Goal: Task Accomplishment & Management: Manage account settings

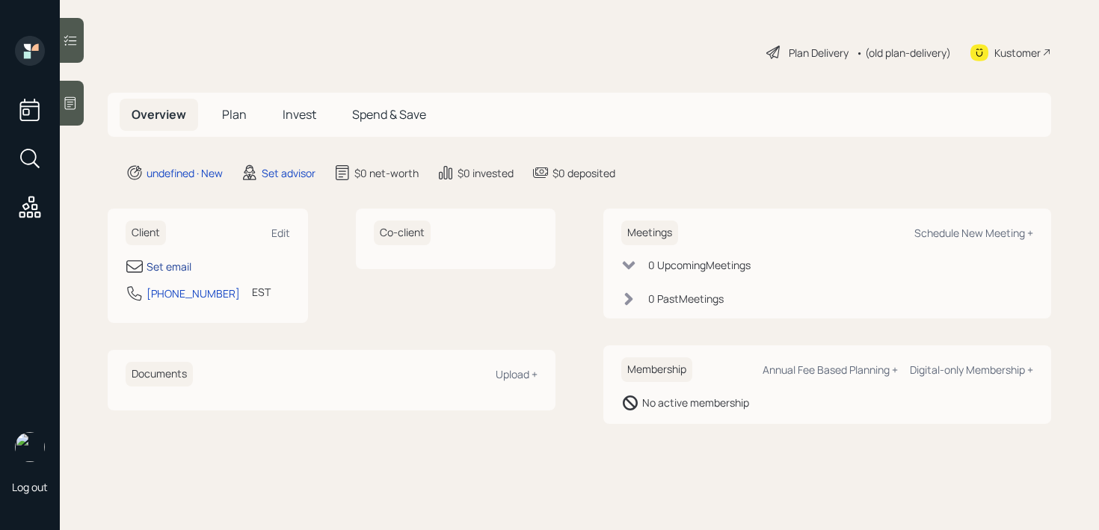
click at [153, 259] on div "Set email" at bounding box center [169, 267] width 45 height 16
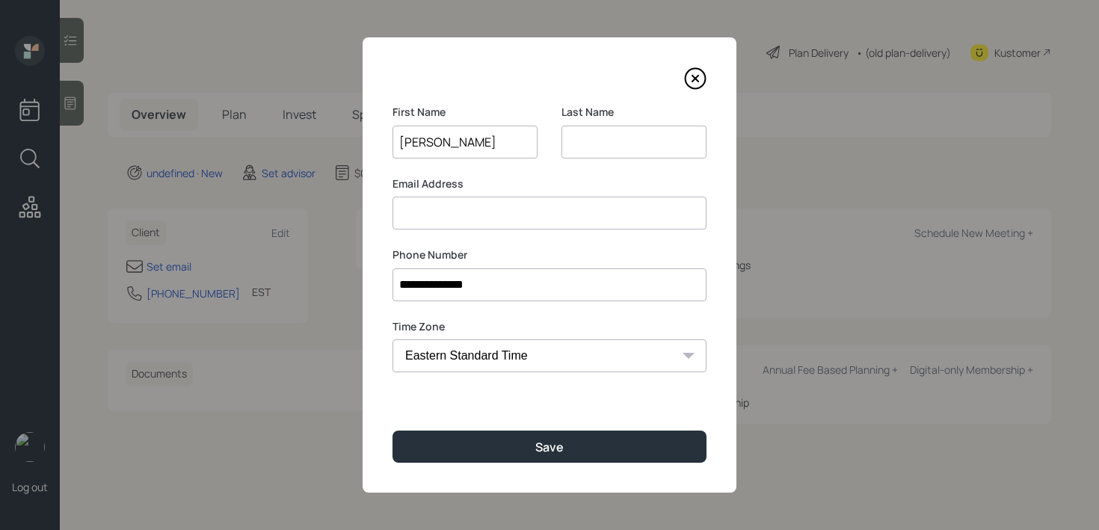
type input "[PERSON_NAME]"
click at [631, 147] on input at bounding box center [633, 142] width 145 height 33
type input "[PERSON_NAME]"
click at [563, 233] on div "**********" at bounding box center [550, 264] width 374 height 455
click at [567, 213] on input at bounding box center [550, 213] width 314 height 33
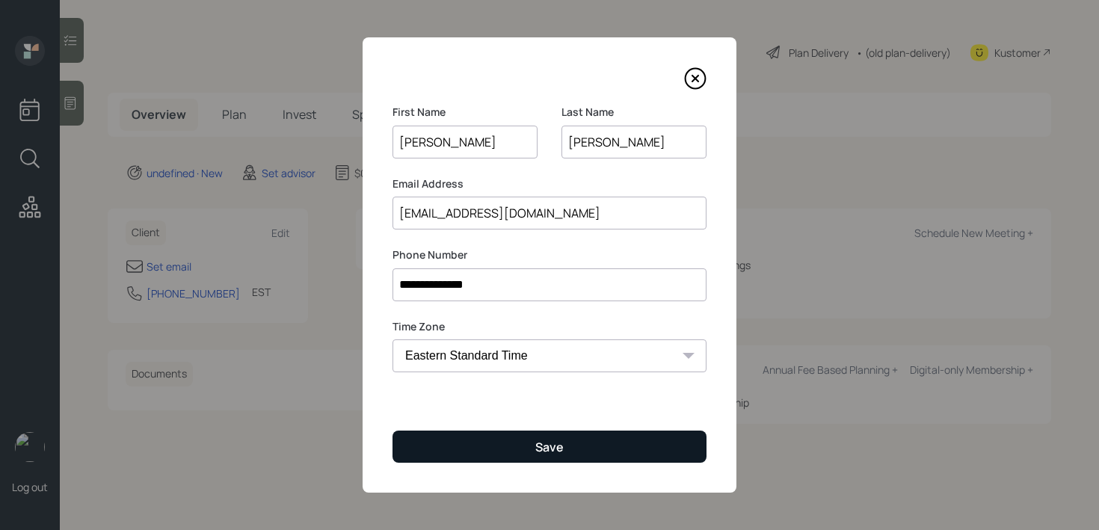
type input "[EMAIL_ADDRESS][DOMAIN_NAME]"
click at [593, 449] on button "Save" at bounding box center [550, 447] width 314 height 32
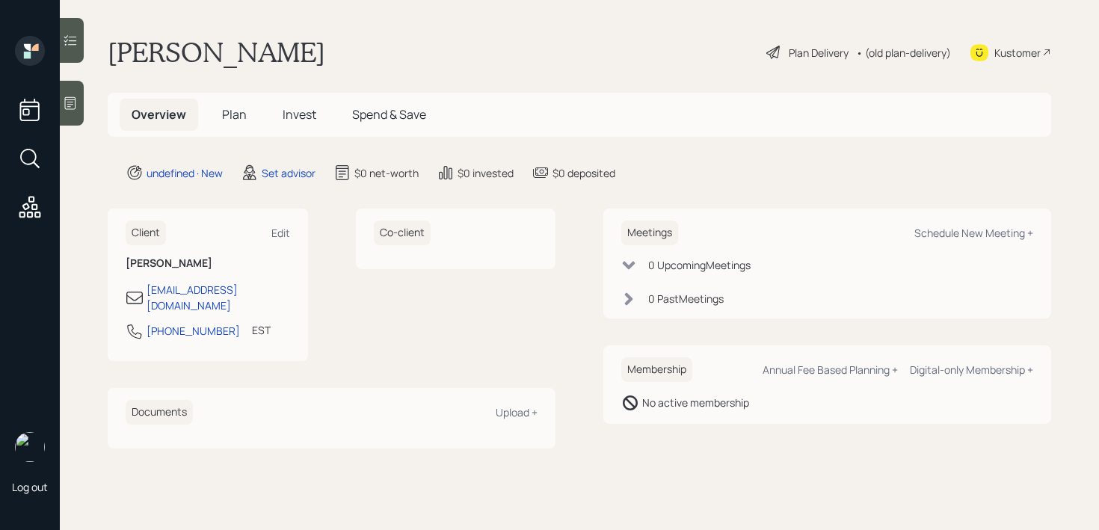
click at [60, 103] on div at bounding box center [72, 103] width 24 height 45
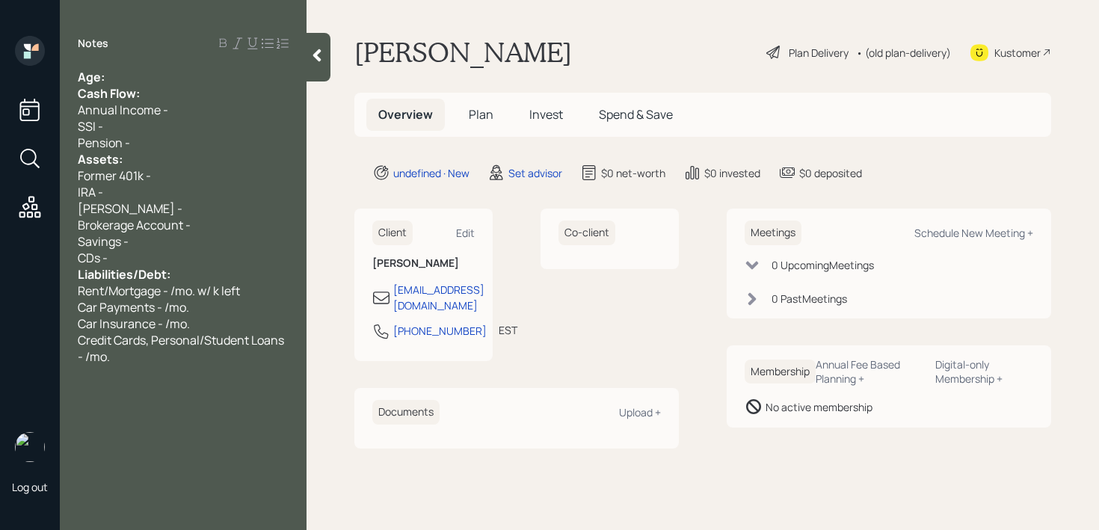
click at [230, 92] on div "Cash Flow:" at bounding box center [183, 93] width 211 height 16
click at [236, 78] on div "Age:" at bounding box center [183, 77] width 211 height 16
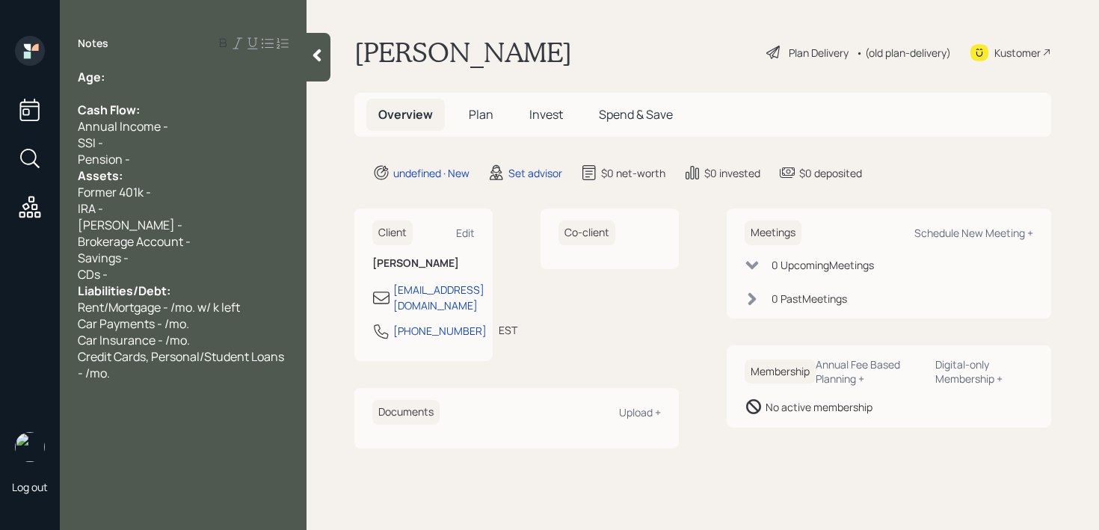
click at [210, 171] on div "Assets:" at bounding box center [183, 175] width 211 height 16
click at [218, 159] on div "Pension -" at bounding box center [183, 159] width 211 height 16
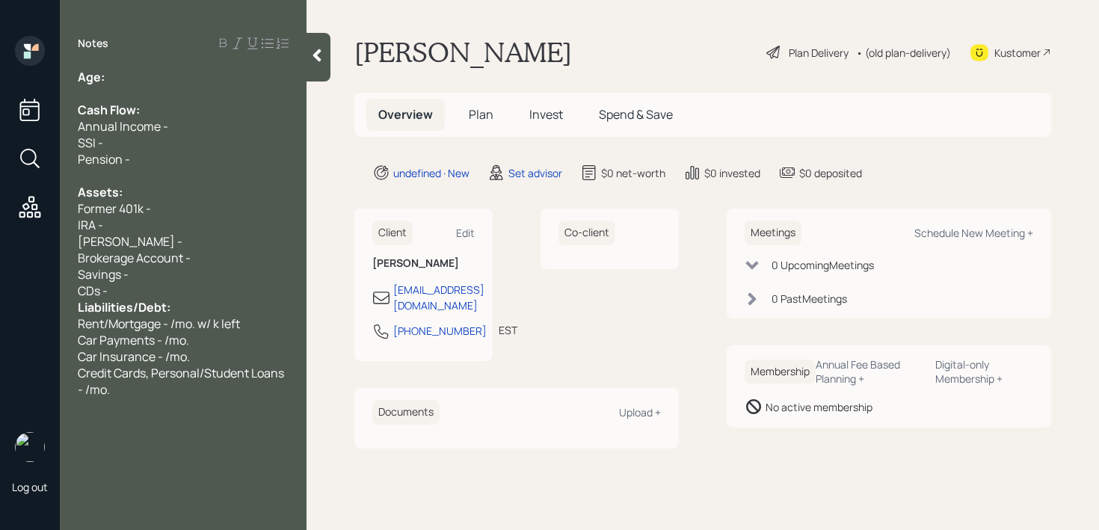
click at [192, 74] on div "Age:" at bounding box center [183, 77] width 211 height 16
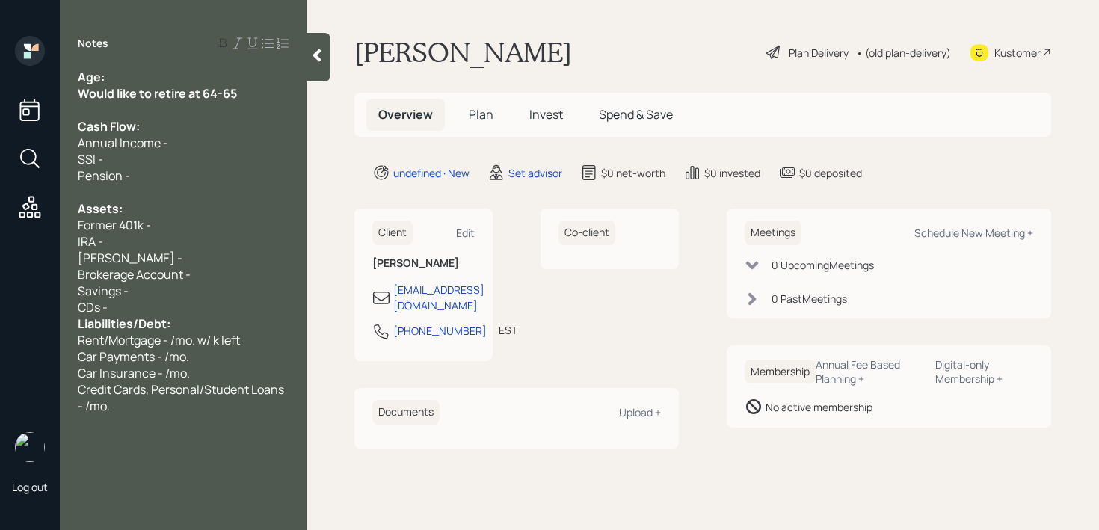
click at [206, 76] on div "Age:" at bounding box center [183, 77] width 211 height 16
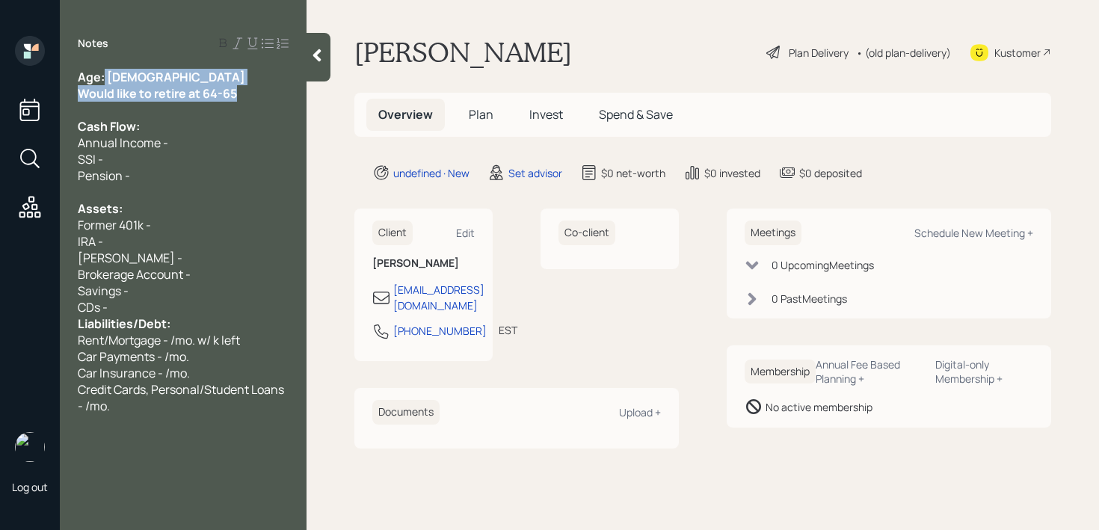
drag, startPoint x: 108, startPoint y: 76, endPoint x: 244, endPoint y: 90, distance: 136.8
click at [244, 90] on div "Age: [DEMOGRAPHIC_DATA] Would like to retire at 64-65 Cash Flow: Annual Income …" at bounding box center [183, 241] width 211 height 345
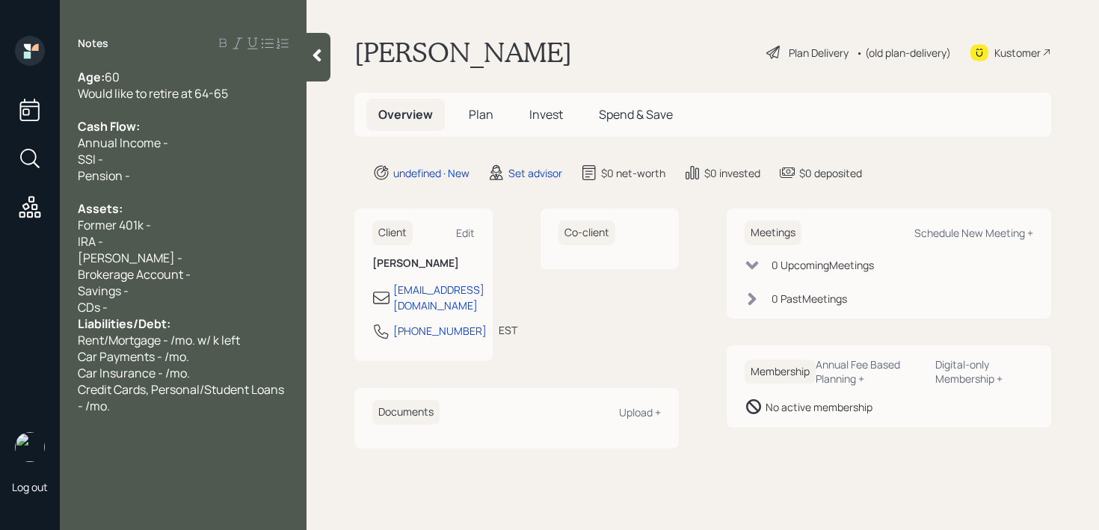
click at [243, 123] on div "Cash Flow:" at bounding box center [183, 126] width 211 height 16
click at [171, 296] on div "Savings -" at bounding box center [183, 291] width 211 height 16
click at [173, 311] on div "CDs -" at bounding box center [183, 307] width 211 height 16
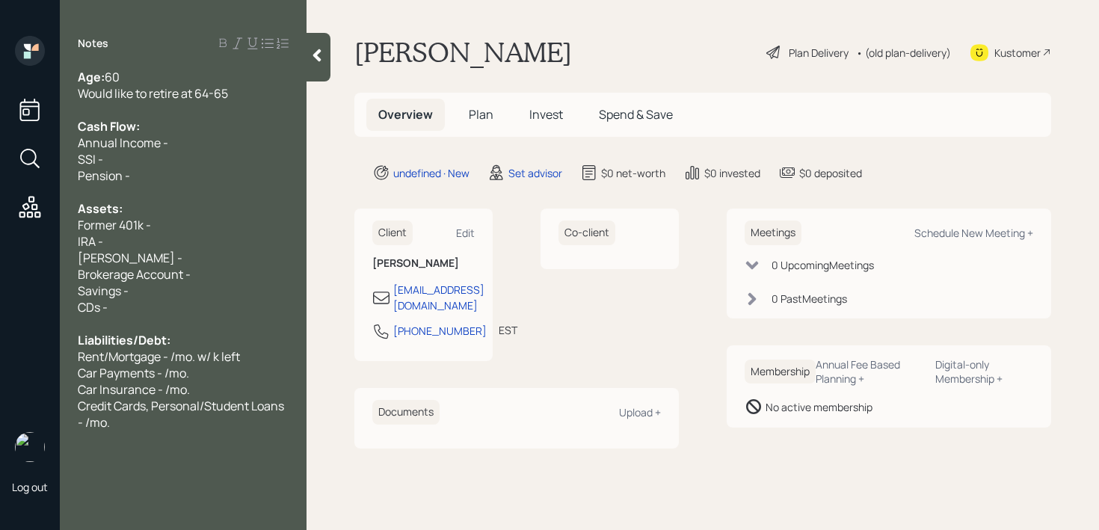
click at [239, 252] on div "[PERSON_NAME] -" at bounding box center [183, 258] width 211 height 16
click at [218, 254] on div "[PERSON_NAME] -" at bounding box center [183, 258] width 211 height 16
drag, startPoint x: 218, startPoint y: 254, endPoint x: 39, endPoint y: 254, distance: 179.4
click at [40, 254] on div "Log out Notes Age: [DEMOGRAPHIC_DATA] Would like to retire at 64-65 Cash Flow: …" at bounding box center [549, 265] width 1099 height 530
click at [117, 253] on span "[PERSON_NAME] -" at bounding box center [130, 258] width 105 height 16
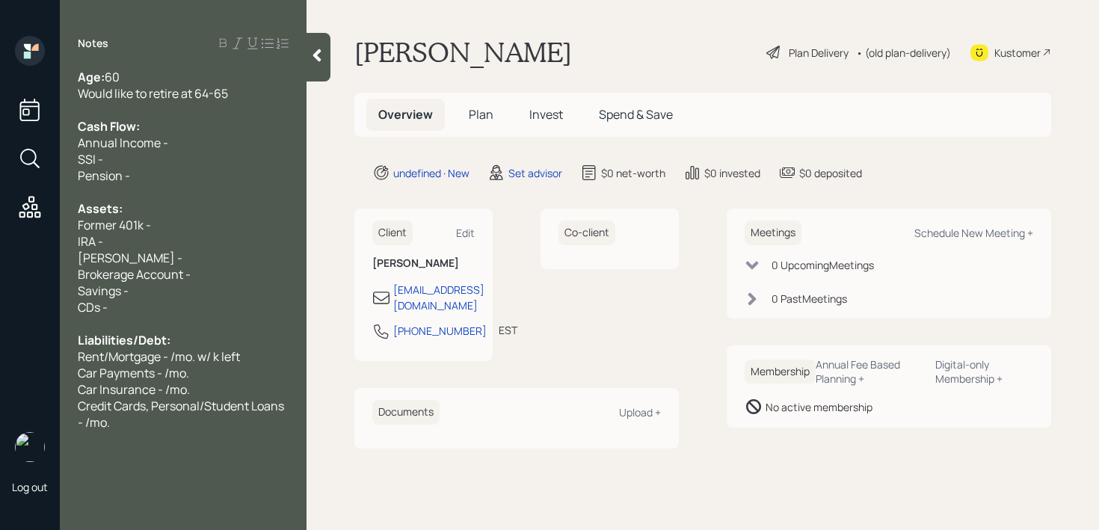
click at [142, 239] on div "IRA -" at bounding box center [183, 241] width 211 height 16
click at [178, 226] on div "Former 401k -" at bounding box center [183, 225] width 211 height 16
click at [173, 226] on div "Former 401k -" at bounding box center [183, 225] width 211 height 16
drag, startPoint x: 115, startPoint y: 228, endPoint x: 4, endPoint y: 228, distance: 110.7
click at [4, 228] on div "Log out Notes Age: [DEMOGRAPHIC_DATA] Would like to retire at 64-65 Cash Flow: …" at bounding box center [549, 265] width 1099 height 530
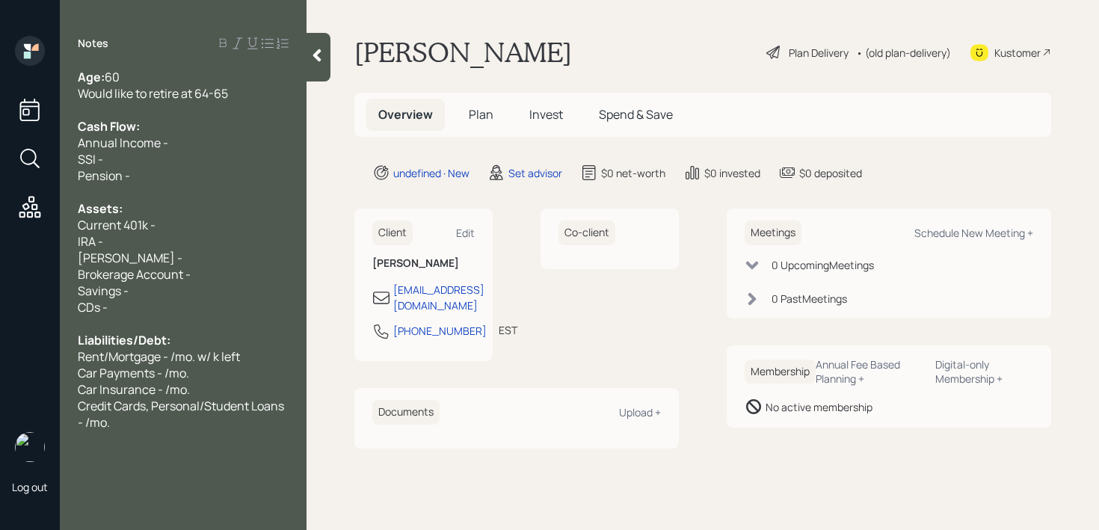
click at [126, 248] on div "IRA -" at bounding box center [183, 241] width 211 height 16
click at [138, 241] on div "IRA -" at bounding box center [183, 241] width 211 height 16
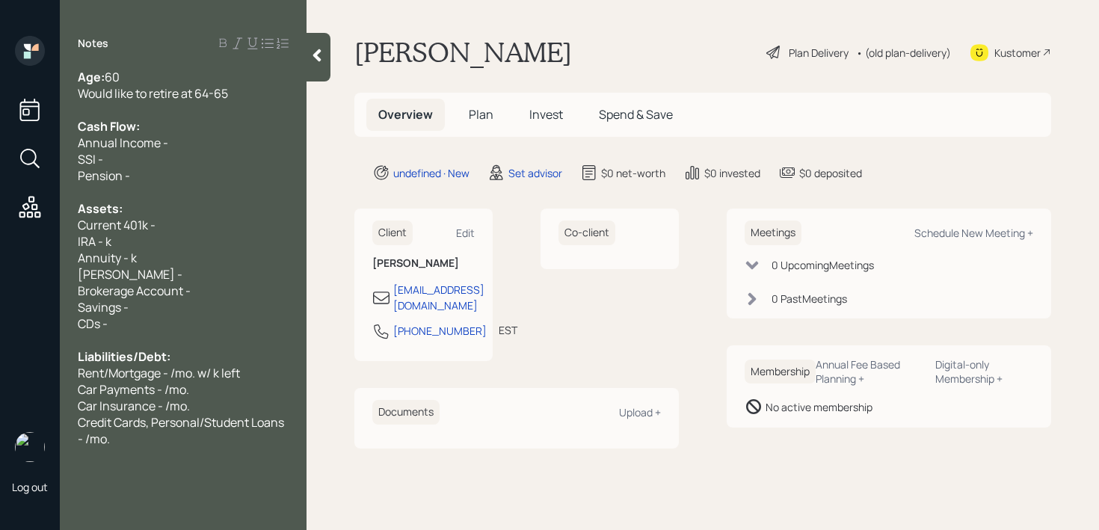
click at [170, 247] on div "IRA - k" at bounding box center [183, 241] width 211 height 16
drag, startPoint x: 169, startPoint y: 270, endPoint x: 0, endPoint y: 270, distance: 169.0
click at [0, 270] on div "Log out Notes Age: [DEMOGRAPHIC_DATA] Would like to retire at 64-65 Cash Flow: …" at bounding box center [549, 265] width 1099 height 530
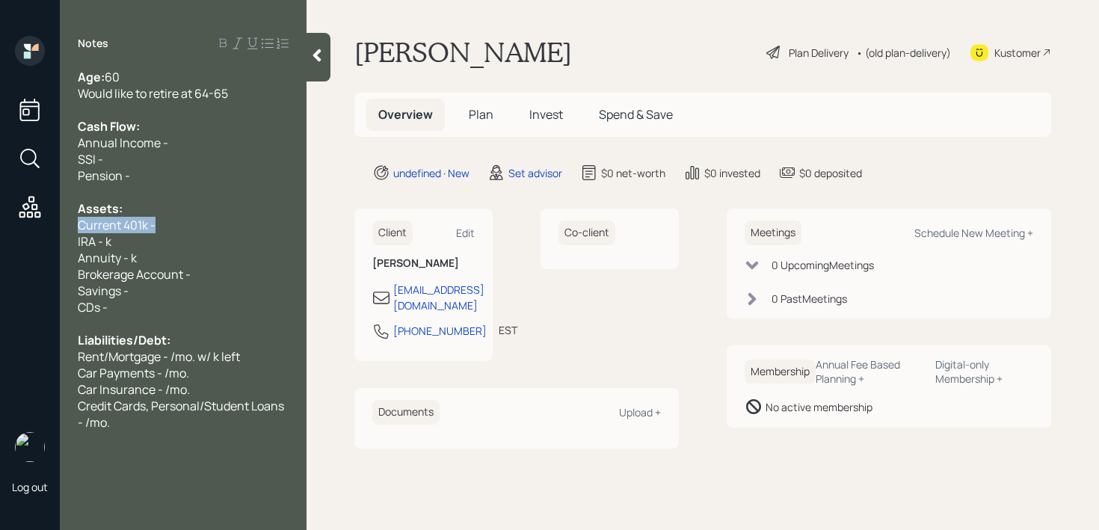
drag, startPoint x: 165, startPoint y: 226, endPoint x: 0, endPoint y: 226, distance: 165.2
click at [0, 226] on div "Log out Notes Age: [DEMOGRAPHIC_DATA] Would like to retire at 64-65 Cash Flow: …" at bounding box center [549, 265] width 1099 height 530
click at [143, 214] on div "Assets:" at bounding box center [183, 208] width 211 height 16
click at [170, 217] on div "Current 401k -" at bounding box center [183, 225] width 211 height 16
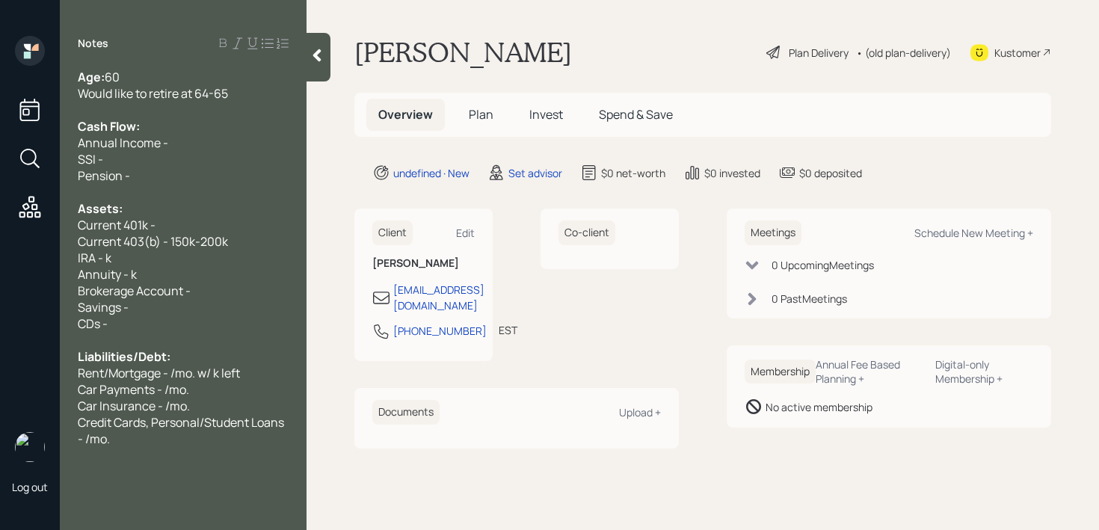
click at [222, 262] on div "IRA - k" at bounding box center [183, 258] width 211 height 16
click at [206, 262] on div "IRA - k" at bounding box center [183, 258] width 211 height 16
click at [162, 262] on div "IRA - k" at bounding box center [183, 258] width 211 height 16
click at [173, 250] on div "IRA - k" at bounding box center [183, 258] width 211 height 16
drag, startPoint x: 159, startPoint y: 246, endPoint x: 57, endPoint y: 246, distance: 102.4
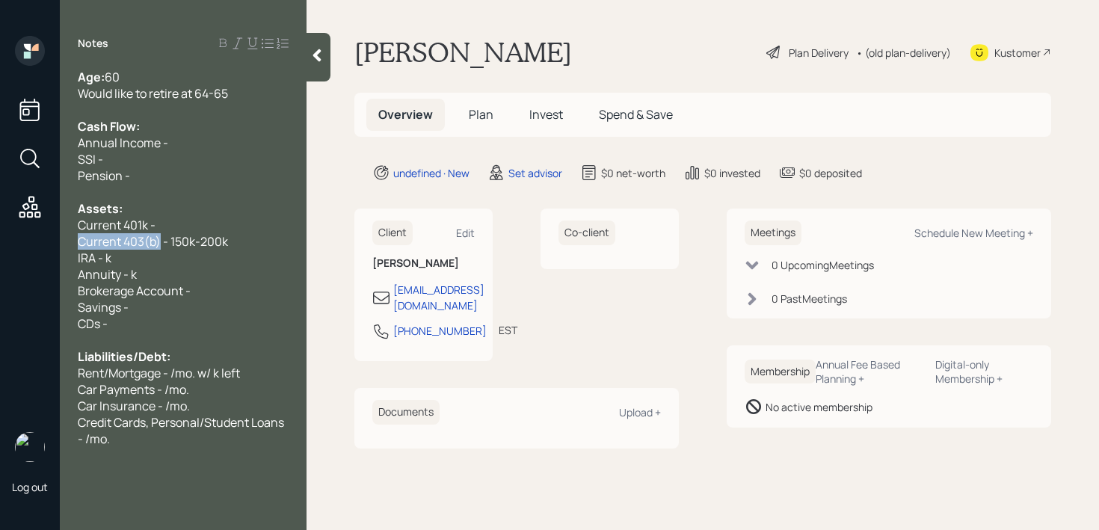
click at [58, 246] on div "Log out Notes Age: [DEMOGRAPHIC_DATA] Would like to retire at 64-65 Cash Flow: …" at bounding box center [549, 265] width 1099 height 530
click at [97, 241] on span "Current 403(b) - 150k-200k" at bounding box center [153, 241] width 150 height 16
drag, startPoint x: 167, startPoint y: 225, endPoint x: 0, endPoint y: 225, distance: 166.7
click at [0, 225] on div "Log out Notes Age: [DEMOGRAPHIC_DATA] Would like to retire at 64-65 Cash Flow: …" at bounding box center [549, 265] width 1099 height 530
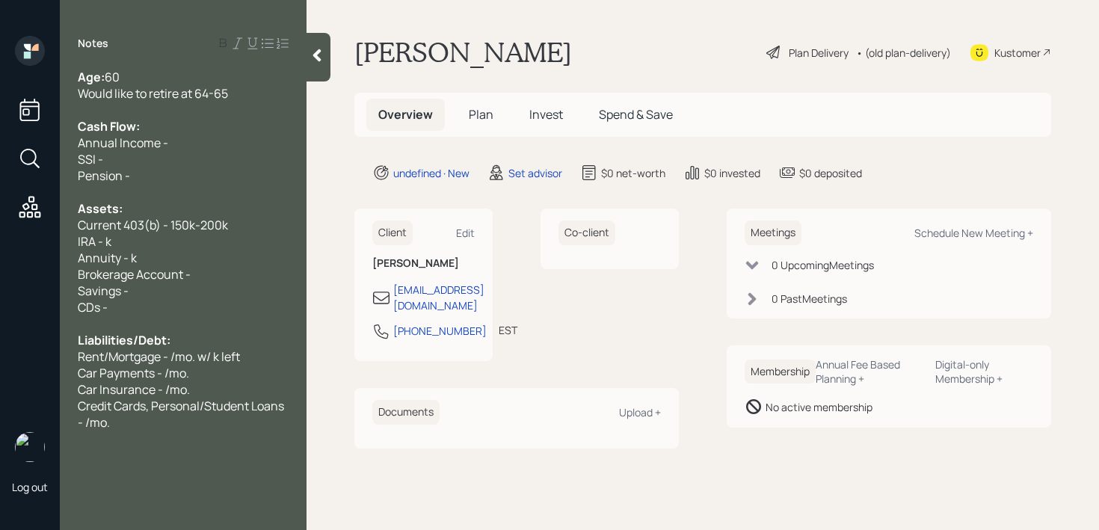
click at [136, 244] on div "IRA - k" at bounding box center [183, 241] width 211 height 16
drag, startPoint x: 147, startPoint y: 243, endPoint x: 57, endPoint y: 243, distance: 90.5
click at [75, 243] on div "Age: [DEMOGRAPHIC_DATA] Would like to retire at 64-65 Cash Flow: Annual Income …" at bounding box center [183, 250] width 247 height 362
click at [102, 250] on span "Annuity - k" at bounding box center [107, 258] width 59 height 16
click at [103, 241] on span "IRA - k" at bounding box center [95, 241] width 34 height 16
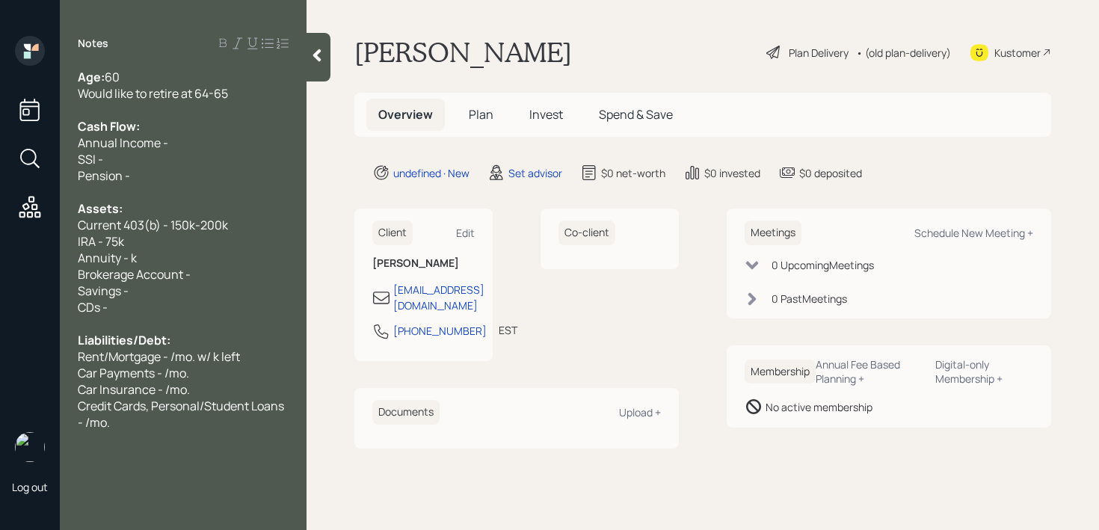
click at [129, 239] on div "IRA - 75k" at bounding box center [183, 241] width 211 height 16
drag, startPoint x: 143, startPoint y: 250, endPoint x: 0, endPoint y: 250, distance: 142.8
click at [0, 250] on div "Log out Notes Age: [DEMOGRAPHIC_DATA] Would like to retire at 64-65 Cash Flow: …" at bounding box center [549, 265] width 1099 height 530
click at [66, 250] on div "Age: [DEMOGRAPHIC_DATA] Would like to retire at 64-65 Cash Flow: Annual Income …" at bounding box center [183, 250] width 247 height 362
drag, startPoint x: 129, startPoint y: 256, endPoint x: 170, endPoint y: 246, distance: 42.4
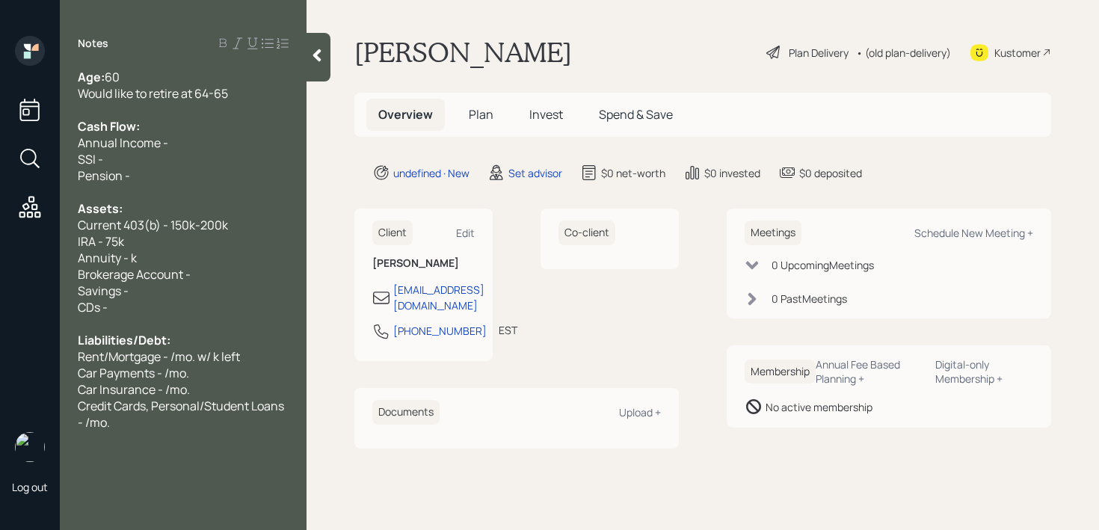
click at [139, 253] on div "Annuity - k" at bounding box center [183, 258] width 211 height 16
click at [163, 247] on div "IRA - 75k" at bounding box center [183, 241] width 211 height 16
click at [147, 296] on div "Savings -" at bounding box center [183, 291] width 211 height 16
click at [144, 306] on div "CDs -" at bounding box center [183, 307] width 211 height 16
click at [163, 285] on div "Savings -" at bounding box center [183, 291] width 211 height 16
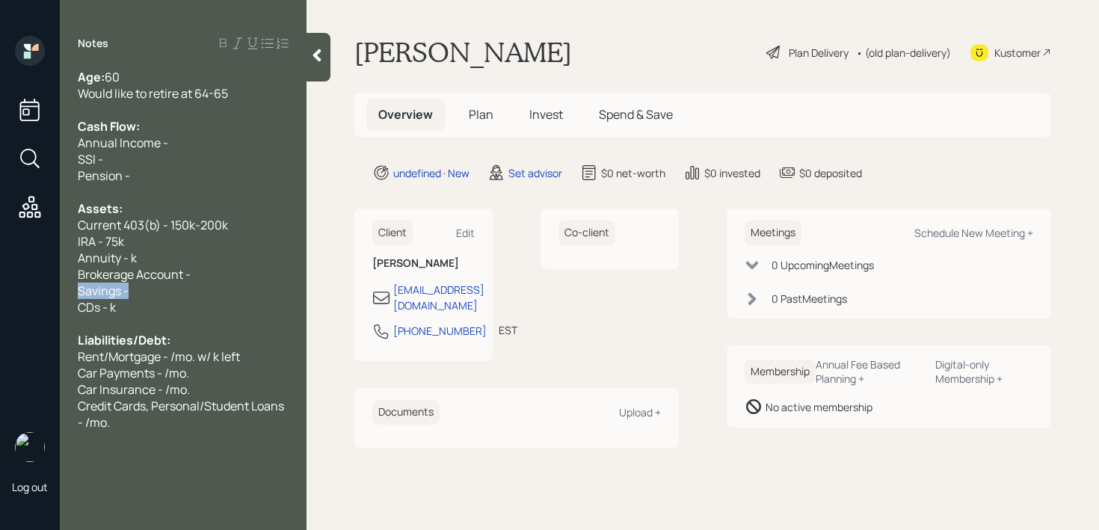
drag, startPoint x: 163, startPoint y: 285, endPoint x: 0, endPoint y: 285, distance: 163.0
click at [0, 285] on div "Log out Notes Age: [DEMOGRAPHIC_DATA] Would like to retire at 64-65 Cash Flow: …" at bounding box center [549, 265] width 1099 height 530
click at [146, 268] on span "Brokerage Account -" at bounding box center [134, 274] width 113 height 16
click at [172, 299] on div "CDs - k" at bounding box center [183, 307] width 211 height 16
click at [180, 286] on div "Savings -" at bounding box center [183, 291] width 211 height 16
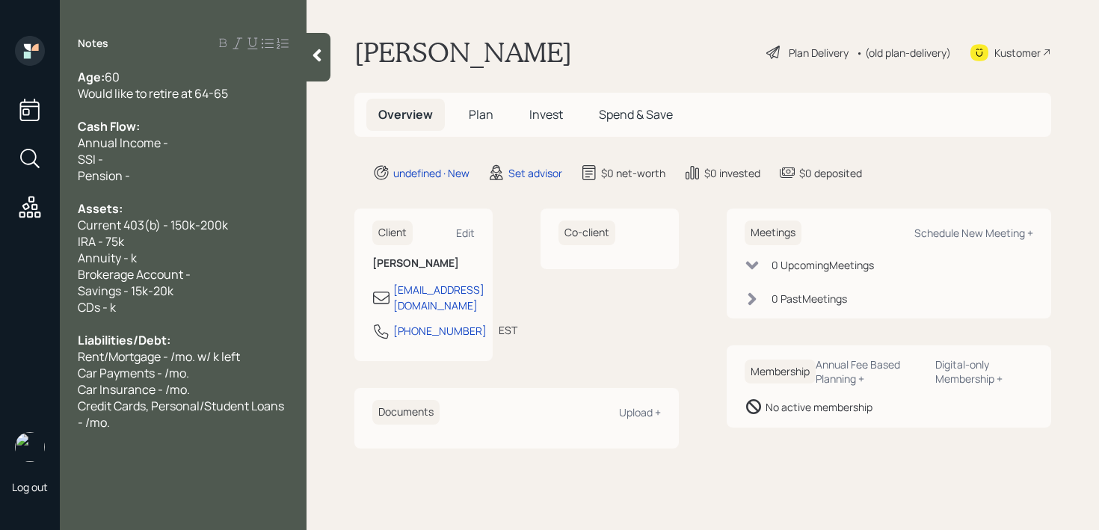
click at [175, 261] on div "Annuity - k" at bounding box center [183, 258] width 211 height 16
click at [128, 310] on div "CDs - k" at bounding box center [183, 307] width 211 height 16
drag, startPoint x: 211, startPoint y: 279, endPoint x: 0, endPoint y: 279, distance: 210.8
click at [0, 279] on div "Log out Notes Age: [DEMOGRAPHIC_DATA] Would like to retire at 64-65 Cash Flow: …" at bounding box center [549, 265] width 1099 height 530
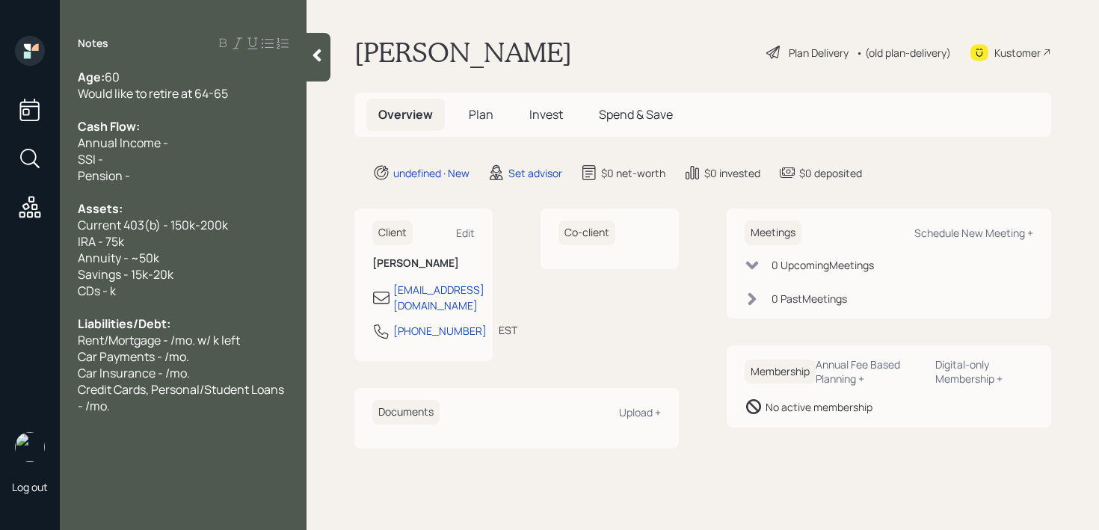
click at [111, 288] on span "CDs - k" at bounding box center [97, 291] width 38 height 16
click at [151, 289] on div "CDs - k" at bounding box center [183, 291] width 211 height 16
click at [109, 287] on span "CDs - k" at bounding box center [97, 291] width 38 height 16
click at [417, 329] on div "[PHONE_NUMBER]" at bounding box center [439, 331] width 93 height 16
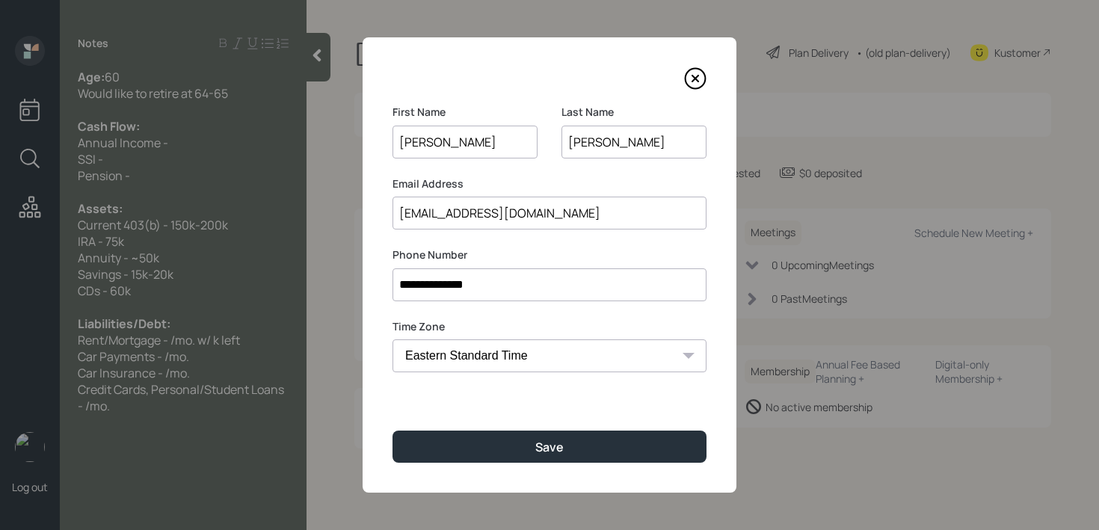
click at [686, 87] on icon at bounding box center [695, 78] width 22 height 22
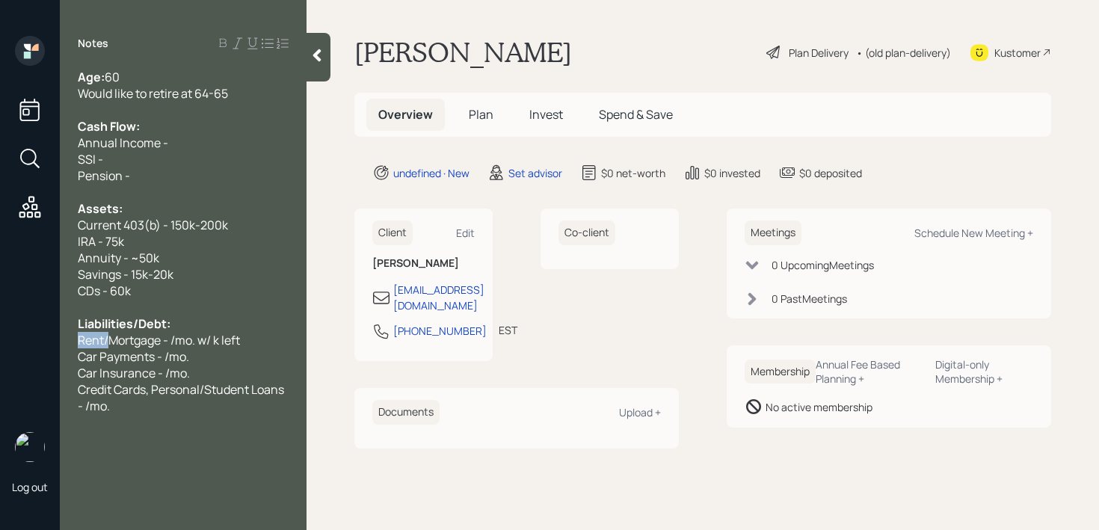
drag, startPoint x: 107, startPoint y: 343, endPoint x: 43, endPoint y: 343, distance: 64.3
click at [43, 343] on div "Log out Notes Age: [DEMOGRAPHIC_DATA] Would like to retire at 64-65 Cash Flow: …" at bounding box center [549, 265] width 1099 height 530
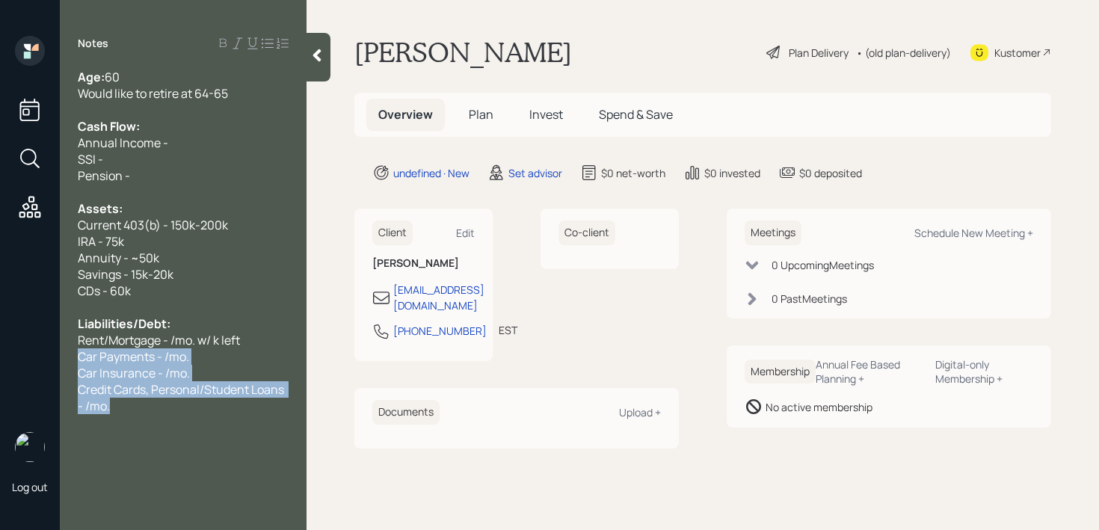
drag, startPoint x: 161, startPoint y: 410, endPoint x: 46, endPoint y: 352, distance: 128.7
click at [46, 352] on div "Log out Notes Age: [DEMOGRAPHIC_DATA] Would like to retire at 64-65 Cash Flow: …" at bounding box center [549, 265] width 1099 height 530
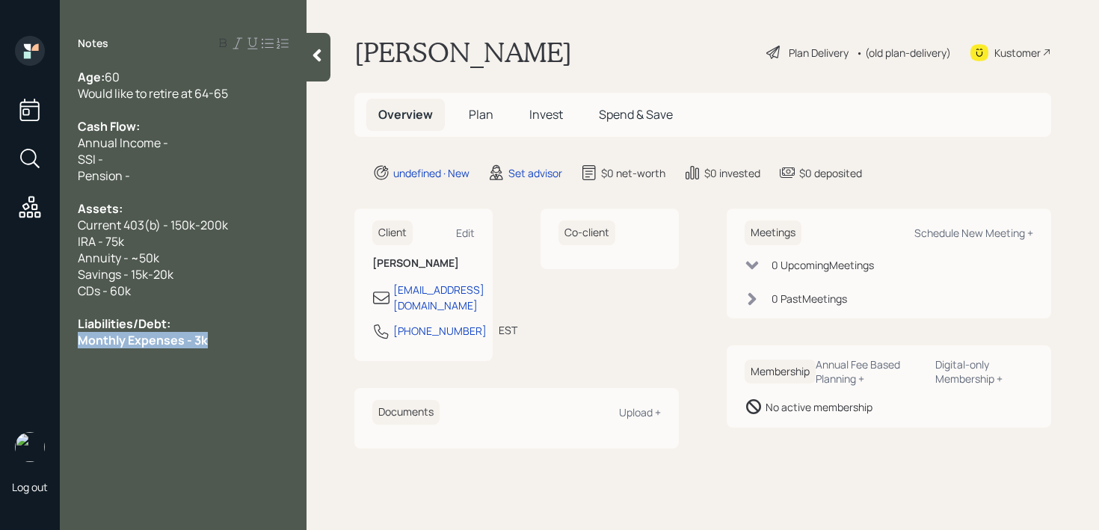
drag, startPoint x: 218, startPoint y: 339, endPoint x: 0, endPoint y: 339, distance: 218.3
click at [0, 339] on div "Log out Notes Age: [DEMOGRAPHIC_DATA] Would like to retire at 64-65 Cash Flow: …" at bounding box center [549, 265] width 1099 height 530
click at [167, 353] on div "Notes Age: [DEMOGRAPHIC_DATA] Would like to retire at 64-65 Cash Flow: Annual I…" at bounding box center [183, 274] width 247 height 476
click at [188, 333] on span "Monthly Expenses - 3k" at bounding box center [139, 340] width 122 height 16
click at [218, 314] on div at bounding box center [183, 307] width 211 height 16
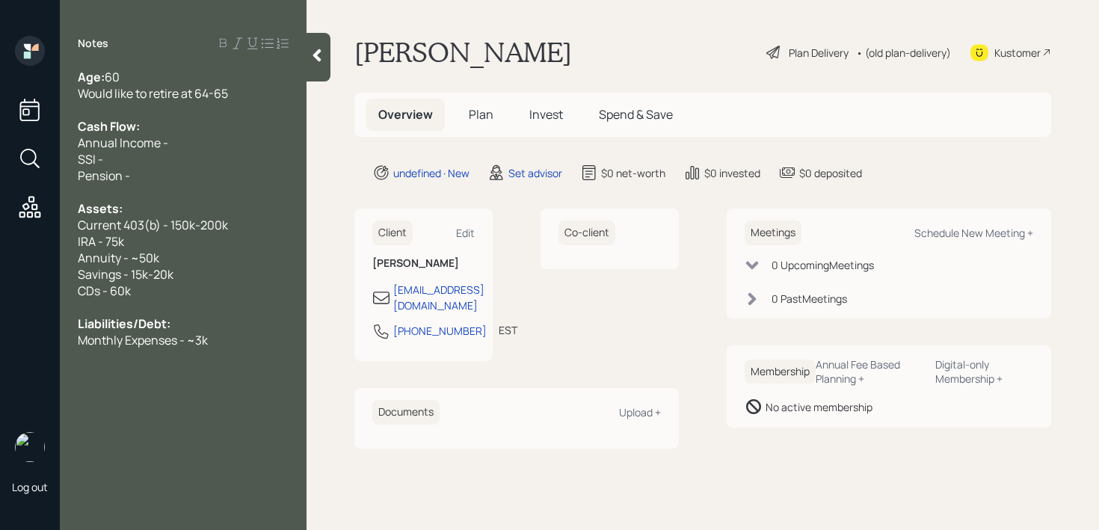
click at [210, 292] on div "CDs - 60k" at bounding box center [183, 291] width 211 height 16
click at [161, 181] on div "Pension -" at bounding box center [183, 175] width 211 height 16
click at [170, 173] on div "Pension -" at bounding box center [183, 175] width 211 height 16
click at [200, 131] on div "Cash Flow:" at bounding box center [183, 126] width 211 height 16
click at [200, 139] on div "Annual Income -" at bounding box center [183, 143] width 211 height 16
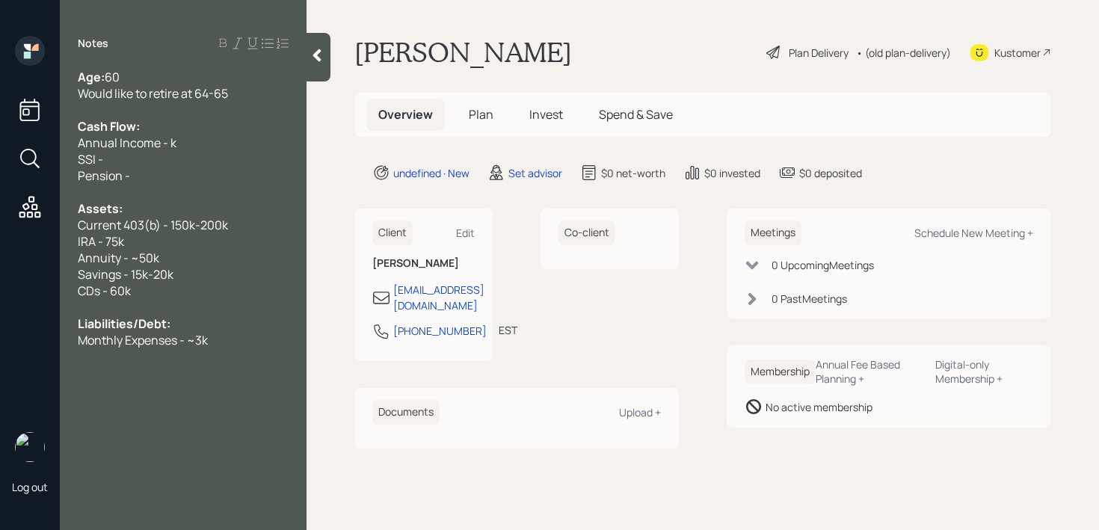
click at [236, 340] on div "Monthly Expenses - ~3k" at bounding box center [183, 340] width 211 height 16
drag, startPoint x: 167, startPoint y: 141, endPoint x: 298, endPoint y: 21, distance: 177.8
click at [169, 141] on span "Annual Income - k" at bounding box center [127, 143] width 99 height 16
click at [244, 96] on div "Would like to retire at 64-65" at bounding box center [183, 93] width 211 height 16
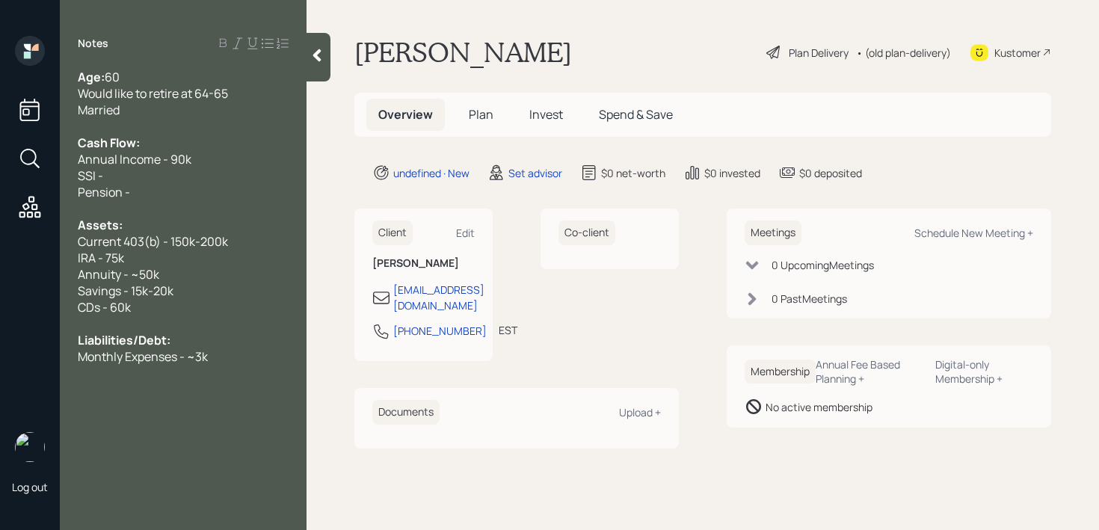
click at [173, 198] on div "Pension -" at bounding box center [183, 192] width 211 height 16
drag, startPoint x: 177, startPoint y: 198, endPoint x: 68, endPoint y: 180, distance: 110.6
click at [64, 182] on div "Age: [DEMOGRAPHIC_DATA] Would like to retire at 64-65 Married Cash Flow: Annual…" at bounding box center [183, 217] width 247 height 296
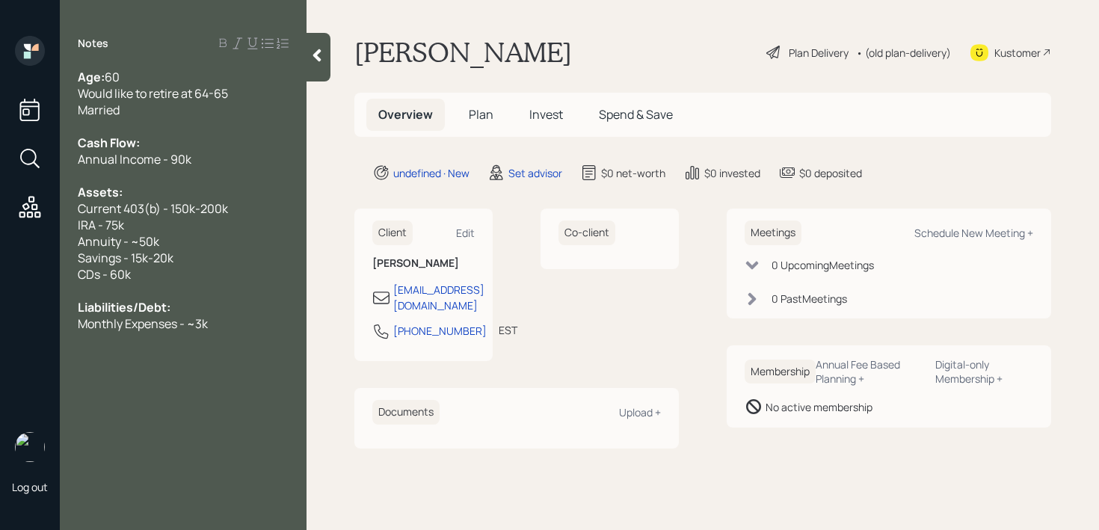
click at [315, 58] on icon at bounding box center [317, 55] width 15 height 15
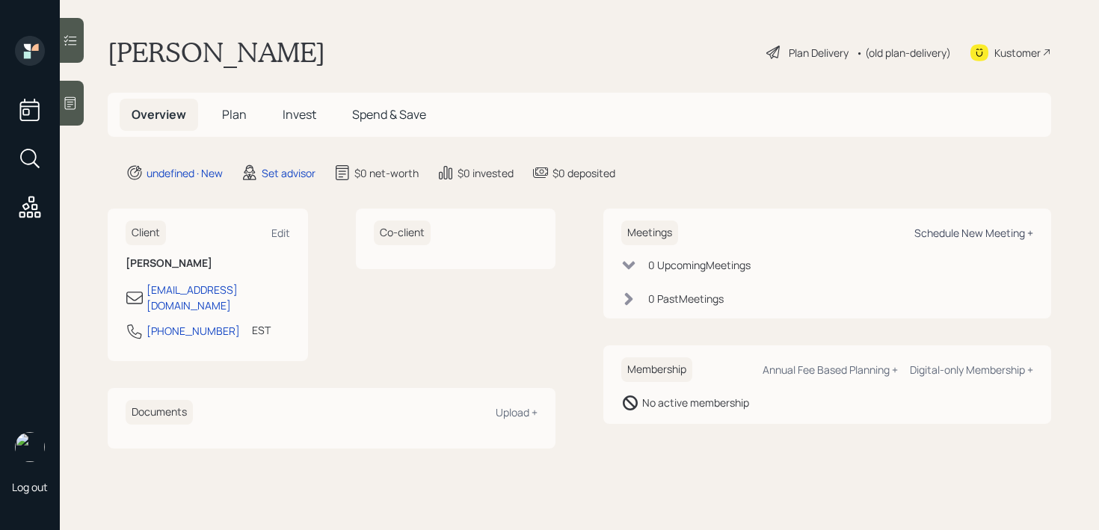
click at [956, 228] on div "Schedule New Meeting +" at bounding box center [973, 233] width 119 height 14
select select "round-[PERSON_NAME]"
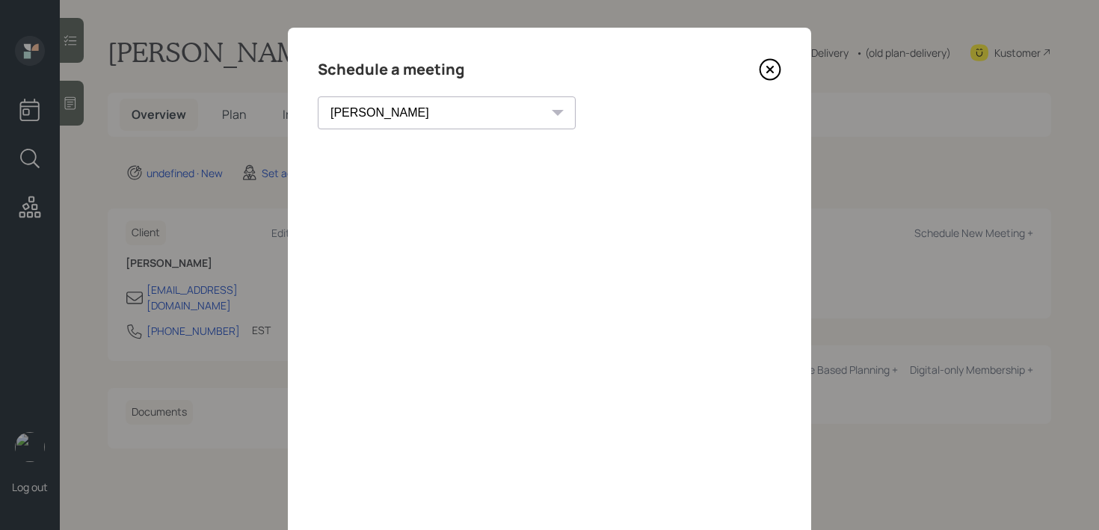
scroll to position [1, 0]
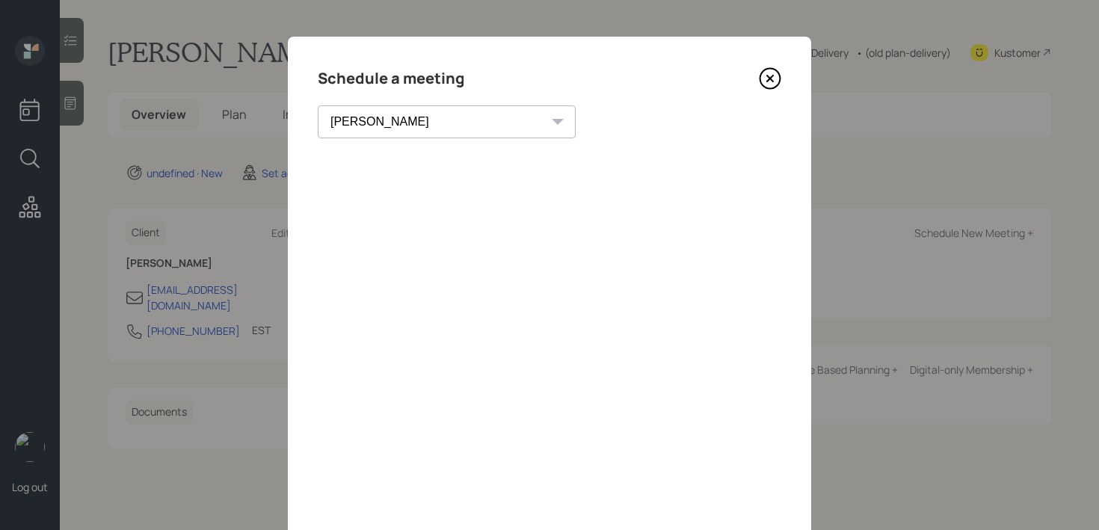
click at [766, 79] on icon at bounding box center [770, 78] width 22 height 22
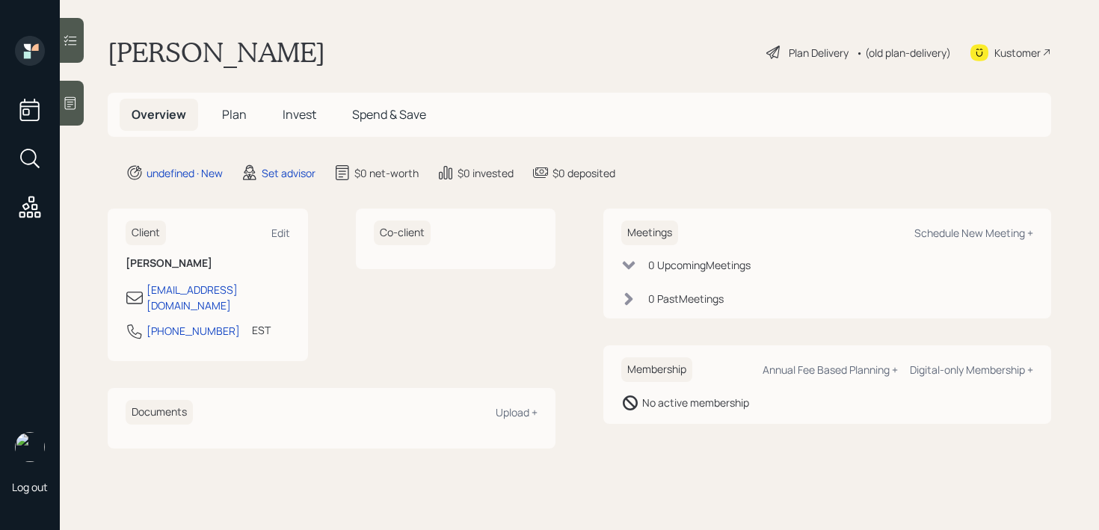
click at [84, 122] on main "[PERSON_NAME] Plan Delivery • (old plan-delivery) Kustomer Overview Plan Invest…" at bounding box center [579, 265] width 1039 height 530
click at [75, 120] on div at bounding box center [72, 103] width 24 height 45
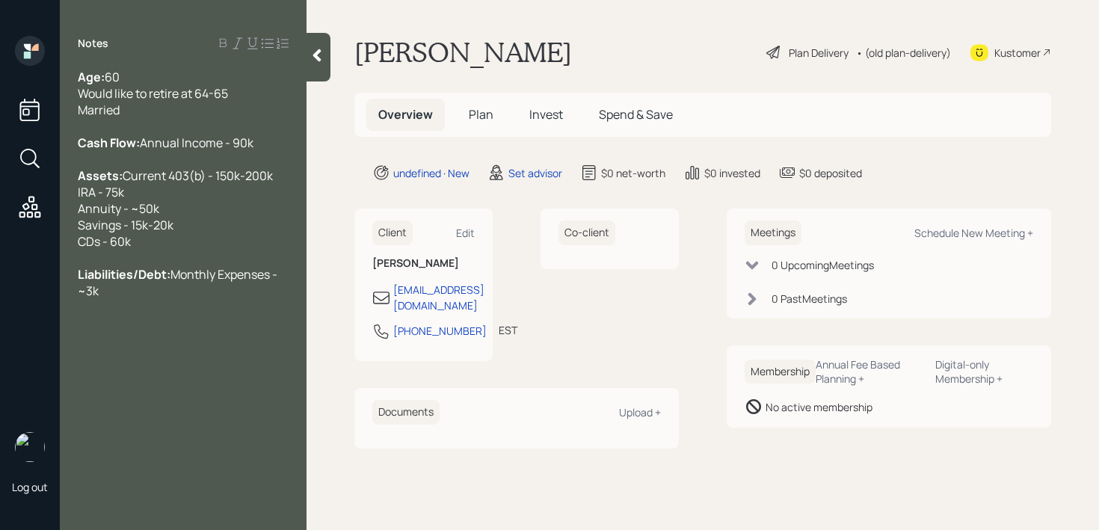
click at [1009, 57] on div "Kustomer" at bounding box center [1017, 53] width 46 height 16
click at [239, 299] on div "Liabilities/Debt: Monthly Expenses - ~3k" at bounding box center [183, 282] width 211 height 33
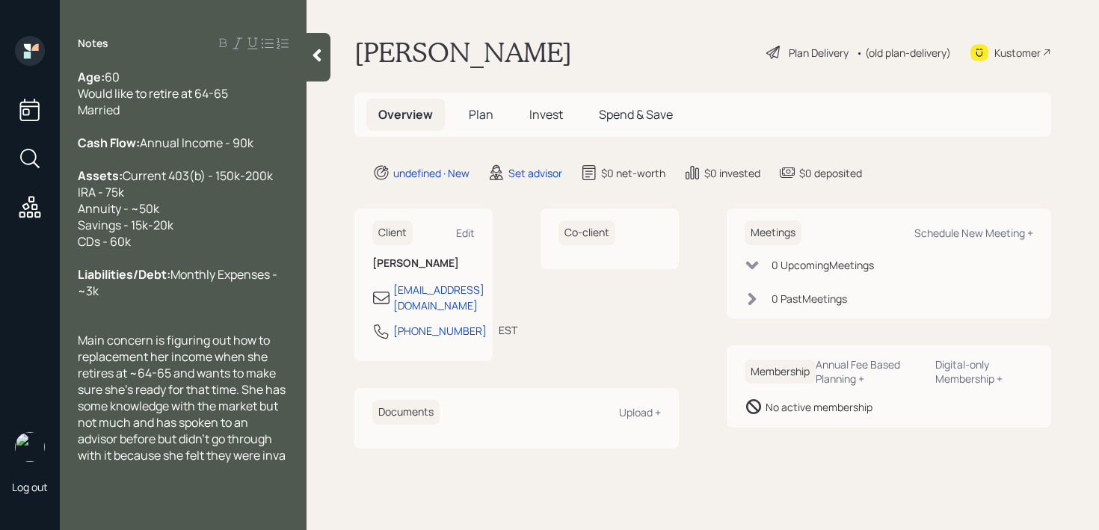
scroll to position [1, 0]
click at [274, 479] on div "Main concern is figuring out how to replacement her income when she retires at …" at bounding box center [183, 405] width 211 height 148
click at [191, 479] on div "Main concern is figuring out how to replacement her income when she retires at …" at bounding box center [183, 405] width 211 height 148
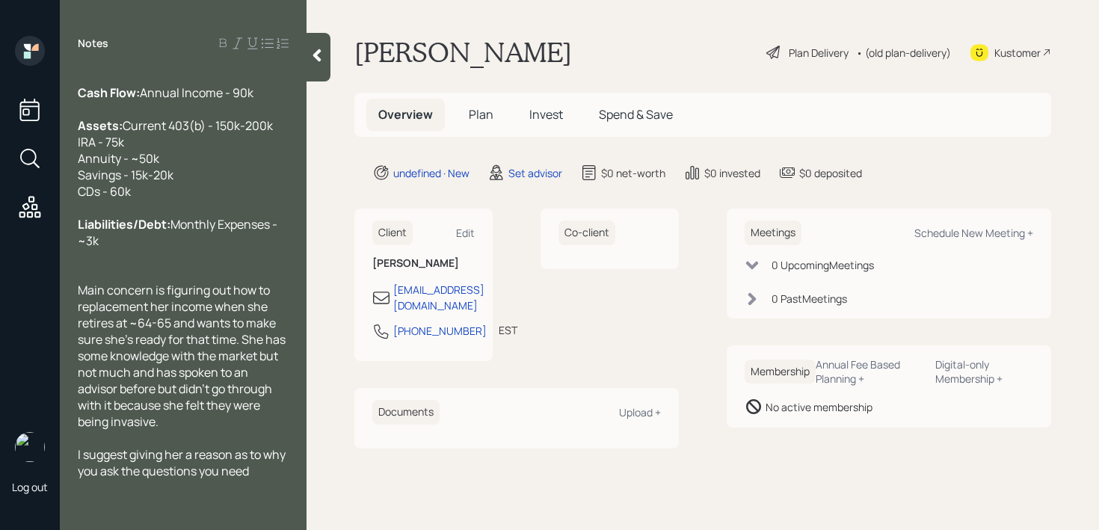
scroll to position [67, 0]
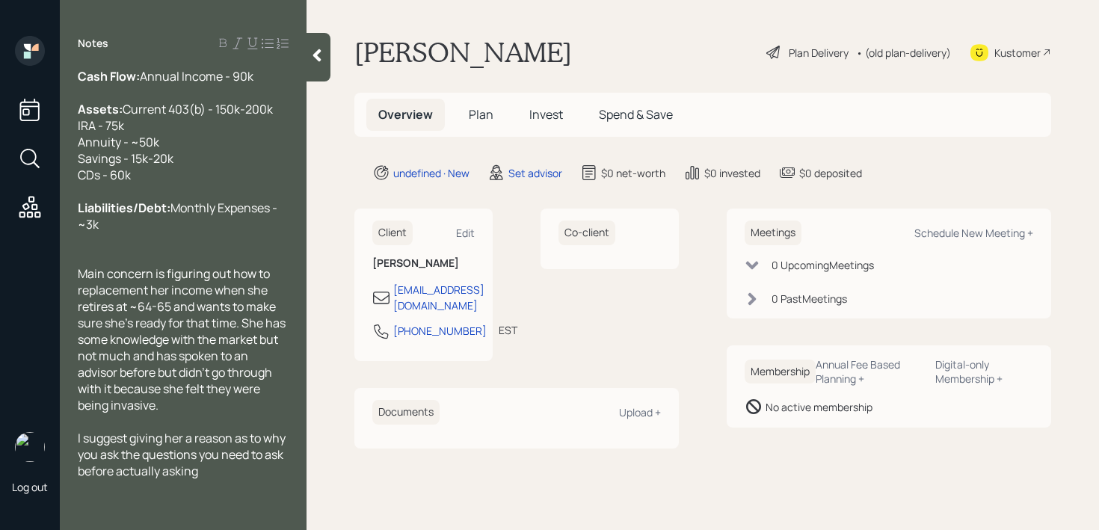
click at [255, 473] on span "I suggest giving her a reason as to why you ask the questions you need to ask b…" at bounding box center [183, 454] width 210 height 49
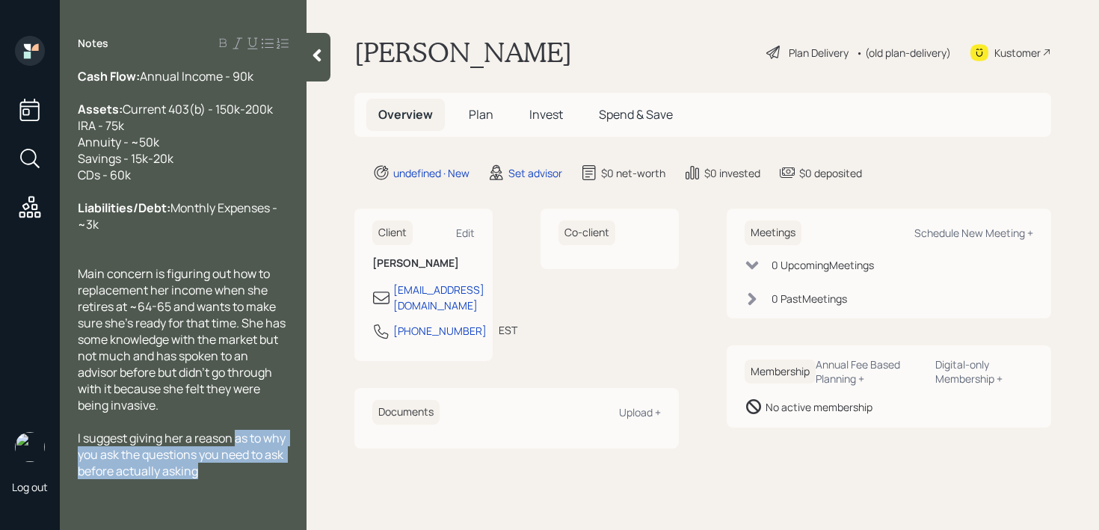
drag, startPoint x: 237, startPoint y: 468, endPoint x: 257, endPoint y: 501, distance: 38.6
click at [257, 479] on div "I suggest giving her a reason as to why you ask the questions you need to ask b…" at bounding box center [183, 454] width 211 height 49
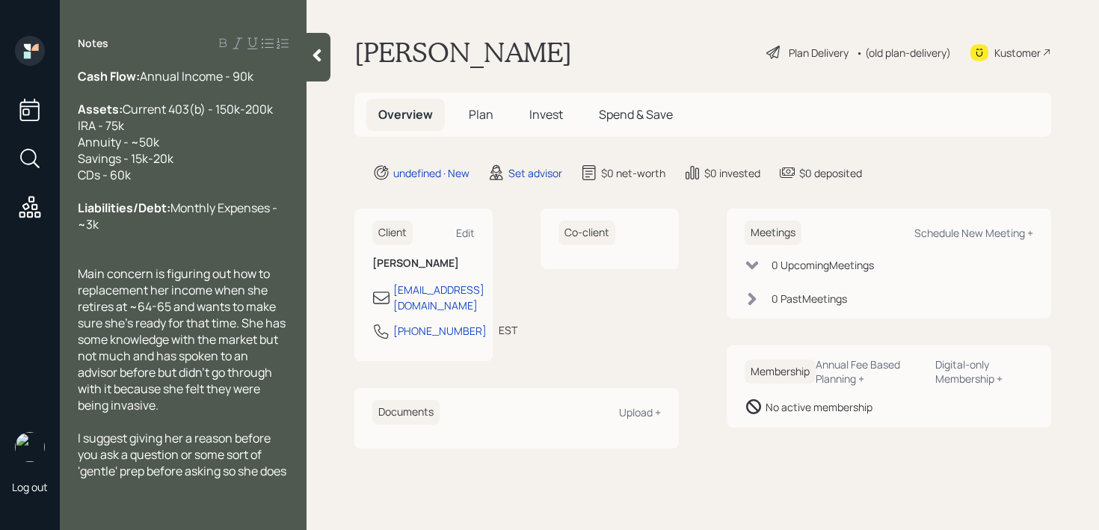
scroll to position [83, 0]
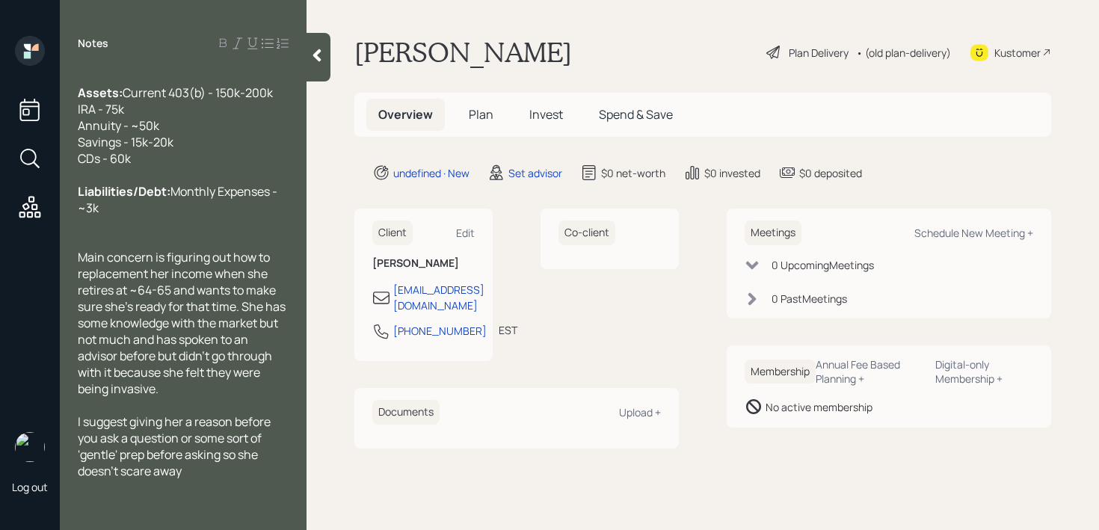
click at [321, 65] on div at bounding box center [319, 57] width 24 height 49
